Goal: Task Accomplishment & Management: Manage account settings

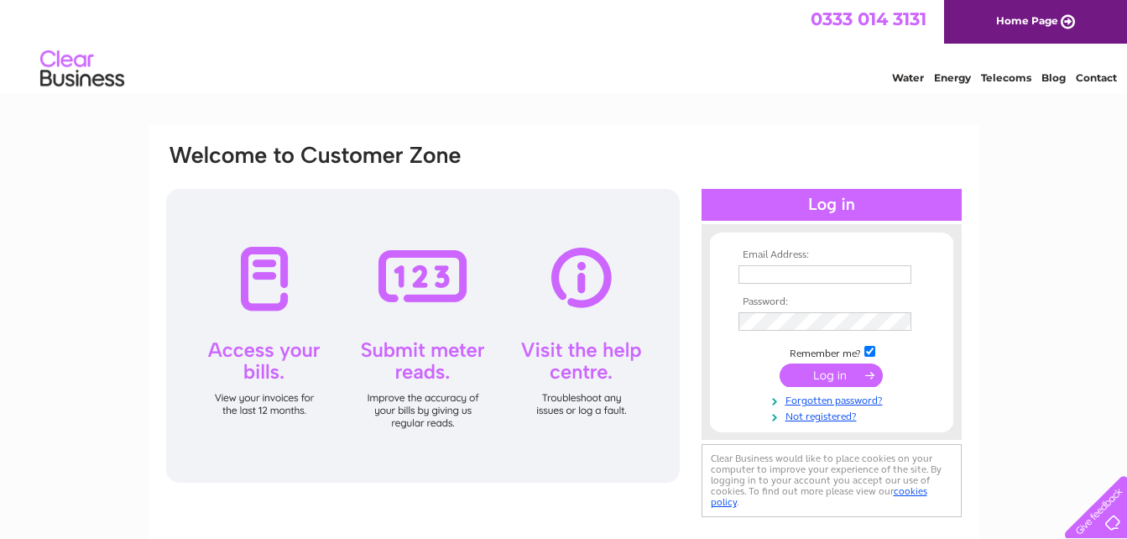
type input "[EMAIL_ADDRESS][DOMAIN_NAME]"
click at [842, 373] on input "submit" at bounding box center [831, 374] width 103 height 23
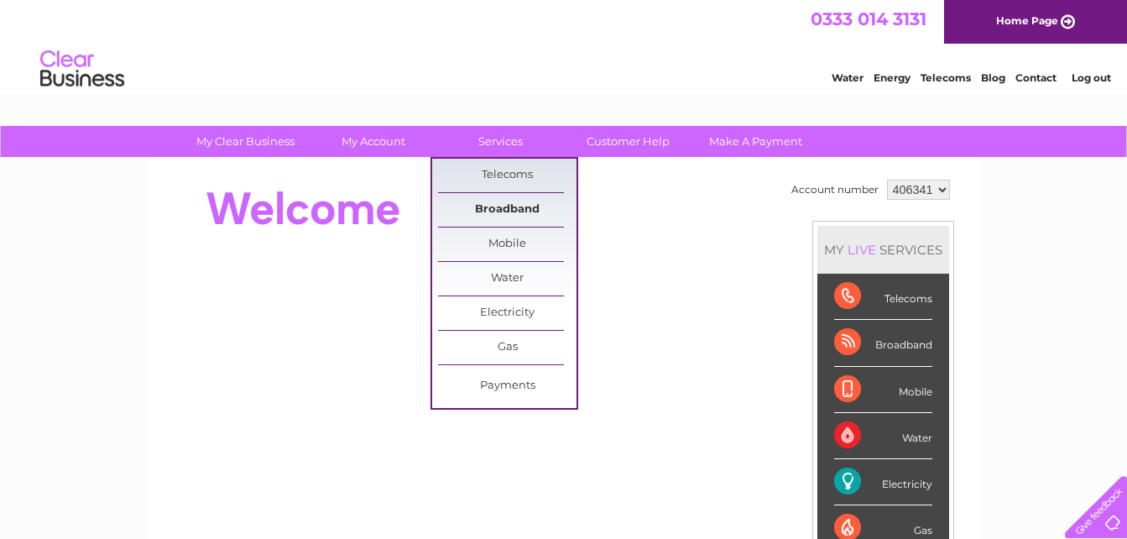
click at [506, 207] on link "Broadband" at bounding box center [507, 210] width 138 height 34
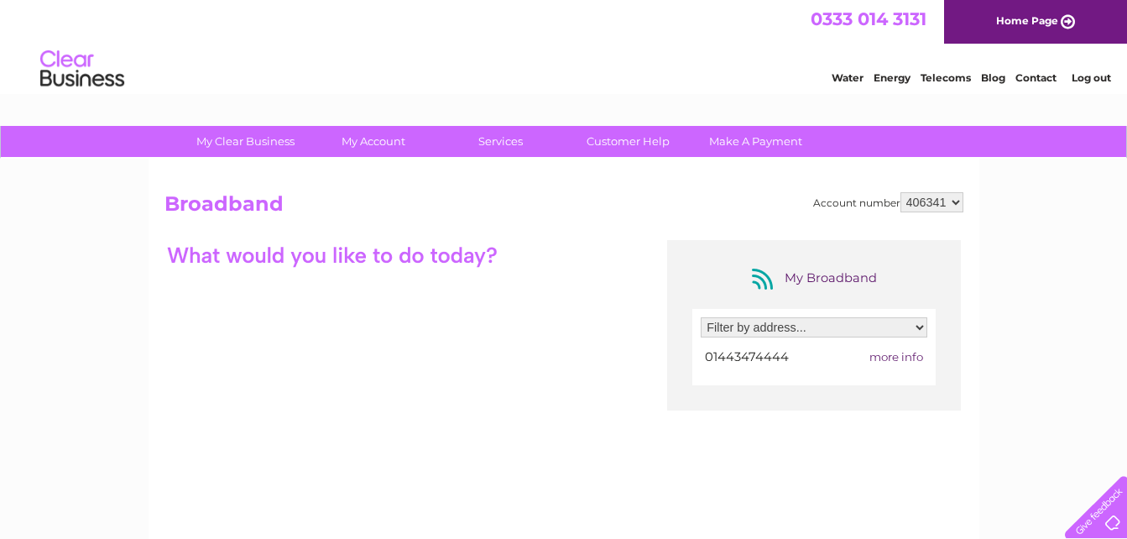
click at [813, 274] on div "My Broadband" at bounding box center [814, 278] width 134 height 27
click at [792, 319] on select "Filter by address... [STREET_ADDRESS]" at bounding box center [814, 327] width 227 height 20
select select "1531275"
click at [701, 317] on select "Filter by address... [STREET_ADDRESS]" at bounding box center [814, 327] width 227 height 20
click at [1043, 80] on link "Contact" at bounding box center [1035, 77] width 41 height 13
